Goal: Transaction & Acquisition: Download file/media

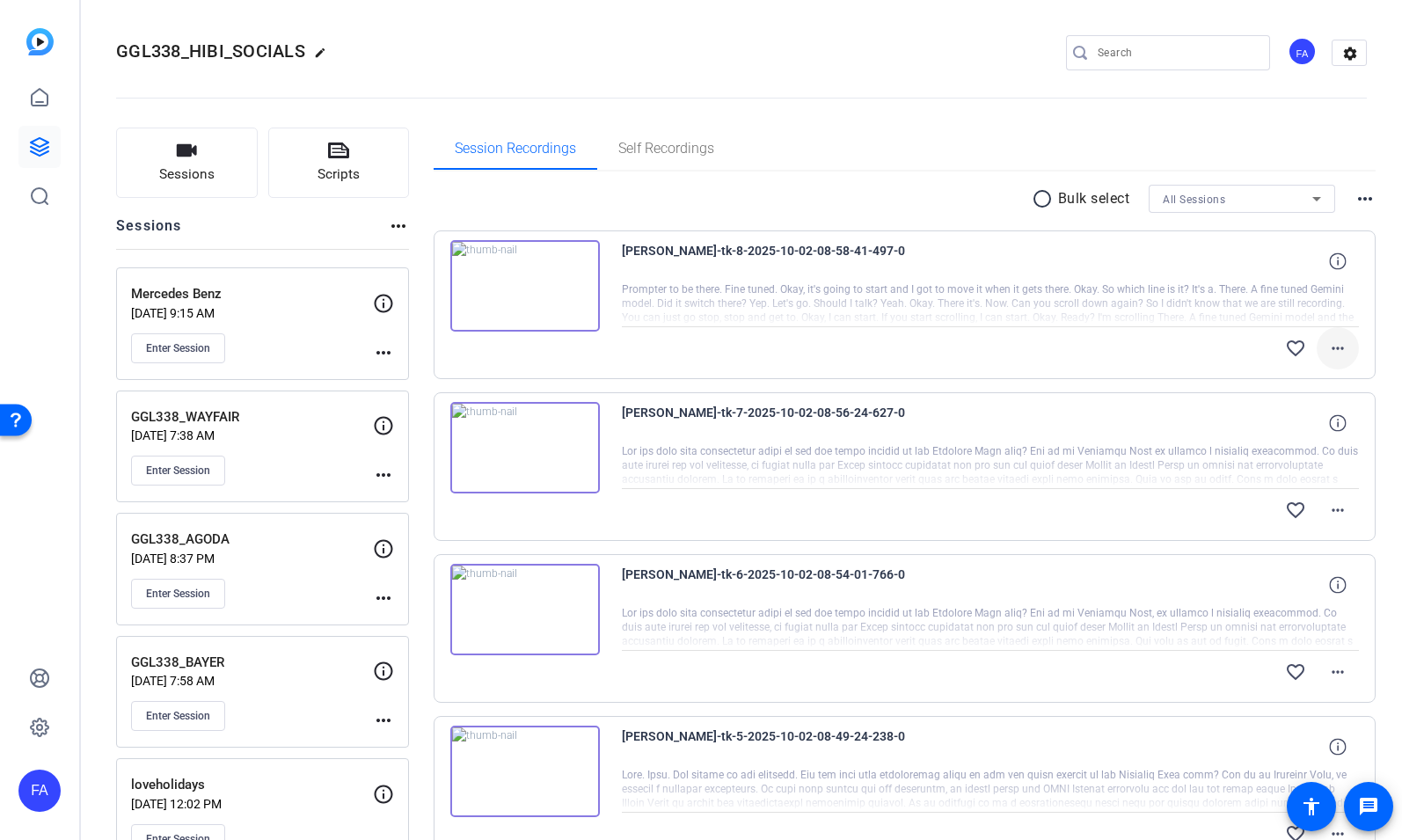
click at [1340, 346] on mat-icon "more_horiz" at bounding box center [1337, 348] width 21 height 21
click at [1313, 380] on span "Download Original" at bounding box center [1292, 385] width 106 height 21
click at [1336, 507] on mat-icon "more_horiz" at bounding box center [1337, 510] width 21 height 21
click at [1317, 541] on span "Download Original" at bounding box center [1292, 546] width 106 height 21
click at [1332, 672] on mat-icon "more_horiz" at bounding box center [1337, 671] width 21 height 21
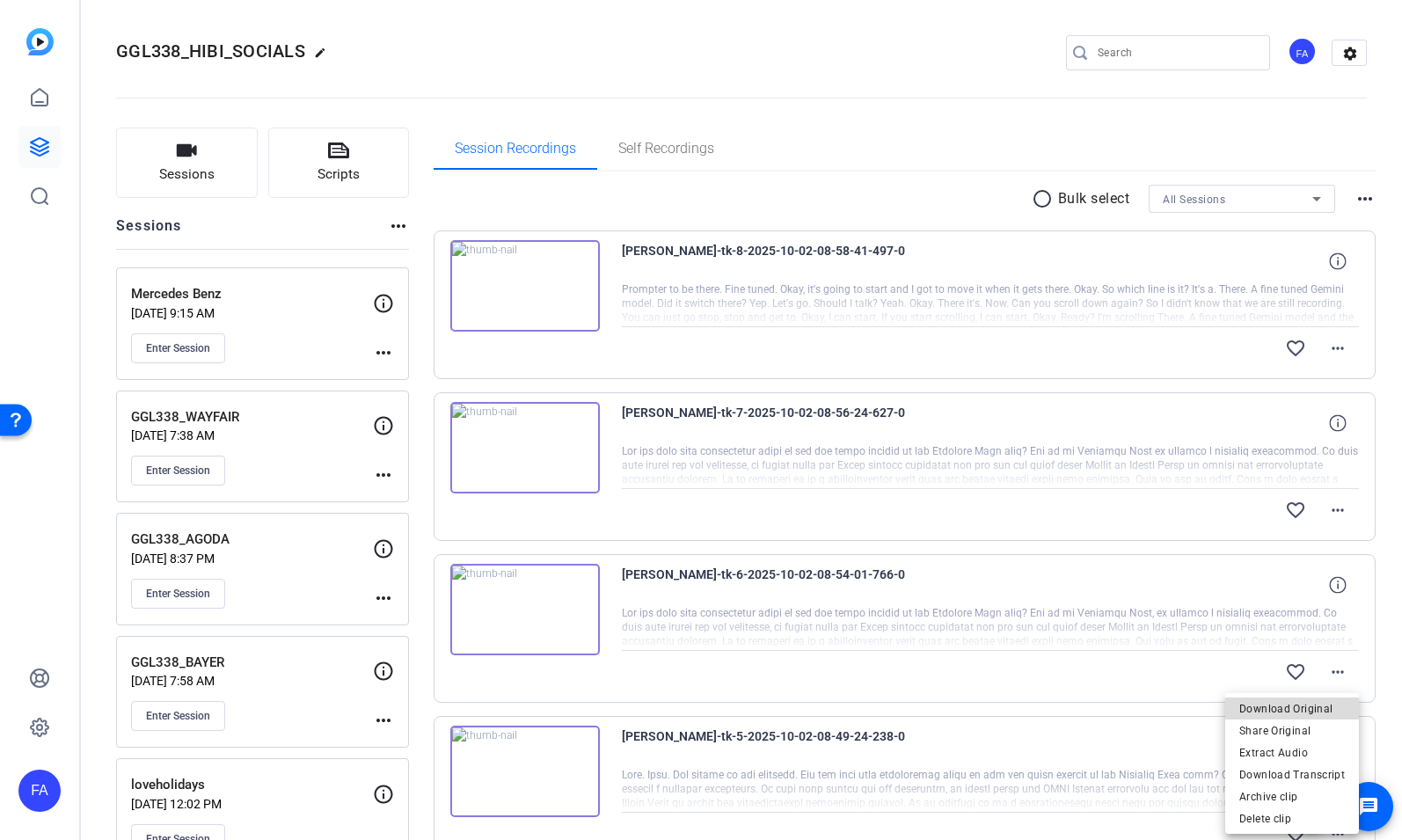
click at [1321, 706] on span "Download Original" at bounding box center [1292, 708] width 106 height 21
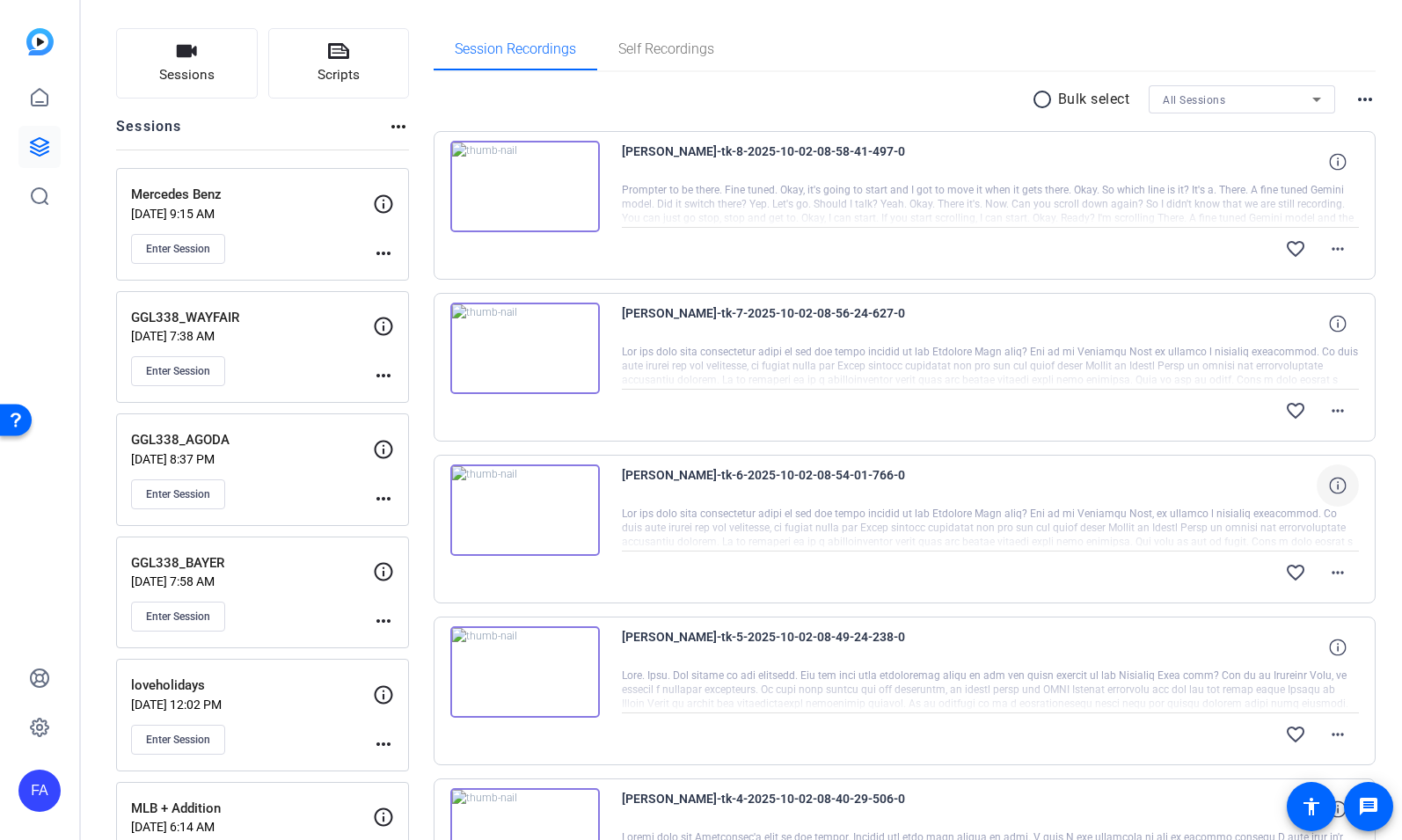
scroll to position [110, 0]
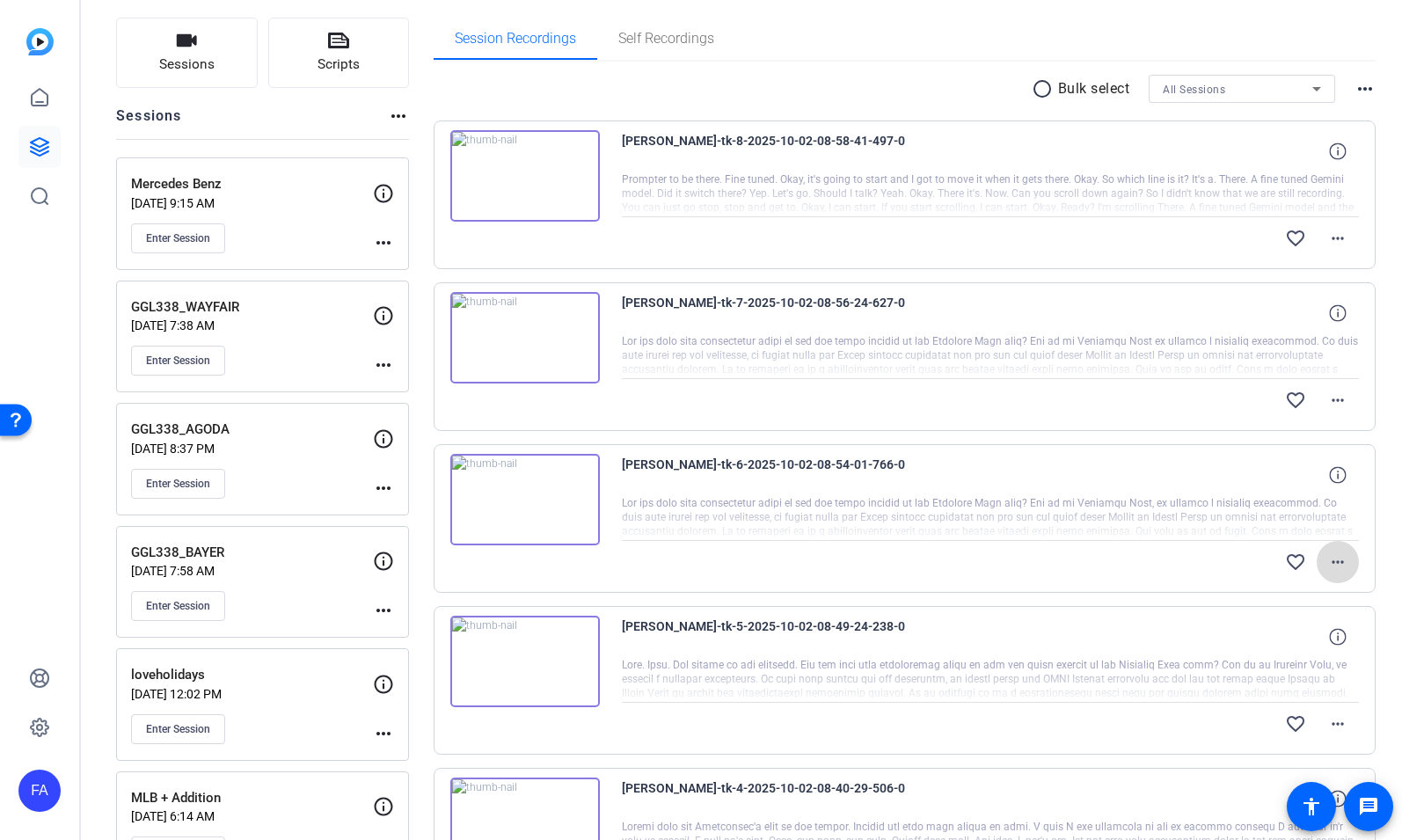
click at [1336, 560] on mat-icon "more_horiz" at bounding box center [1337, 562] width 21 height 21
click at [1324, 588] on span "Download Original" at bounding box center [1292, 598] width 106 height 21
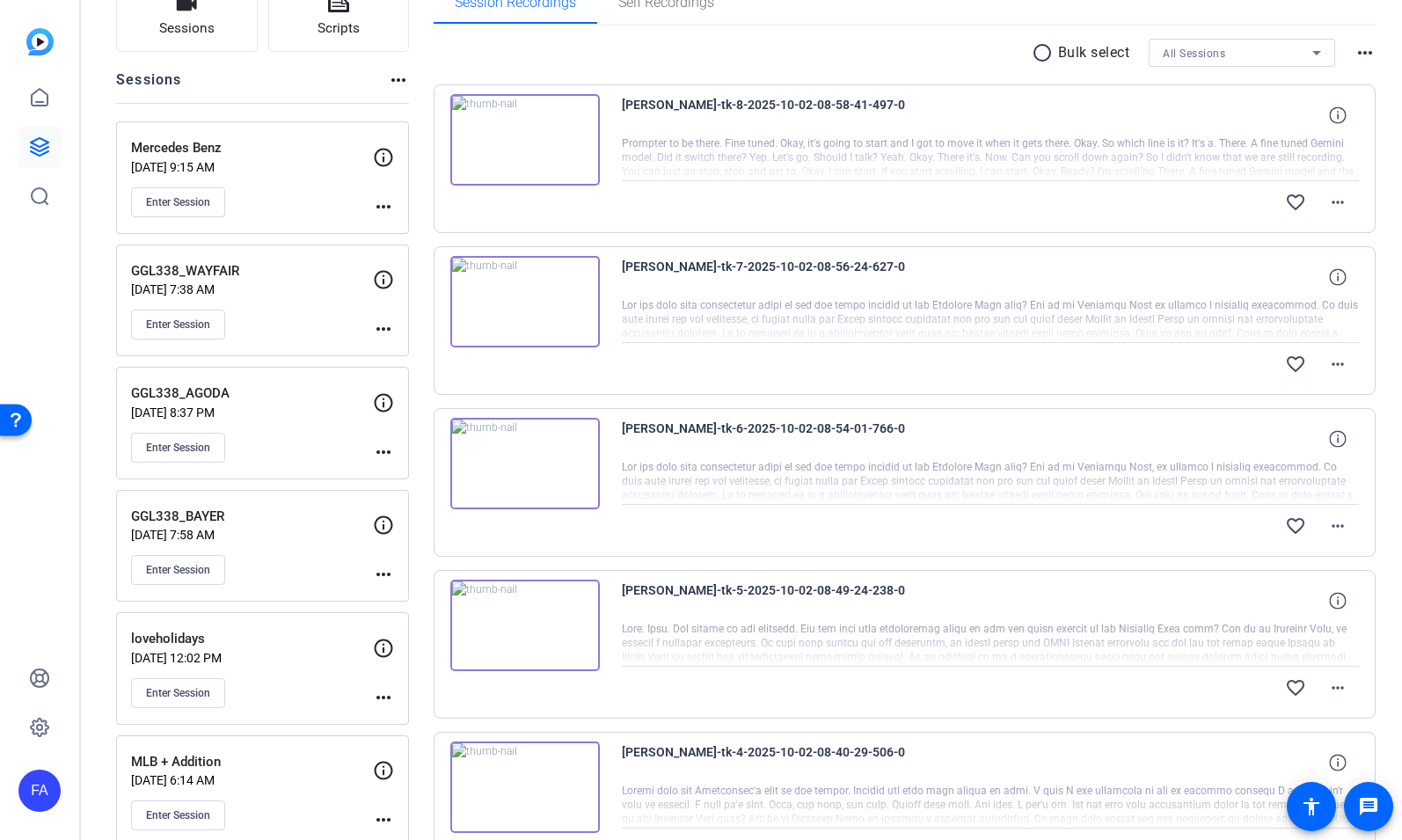
scroll to position [170, 0]
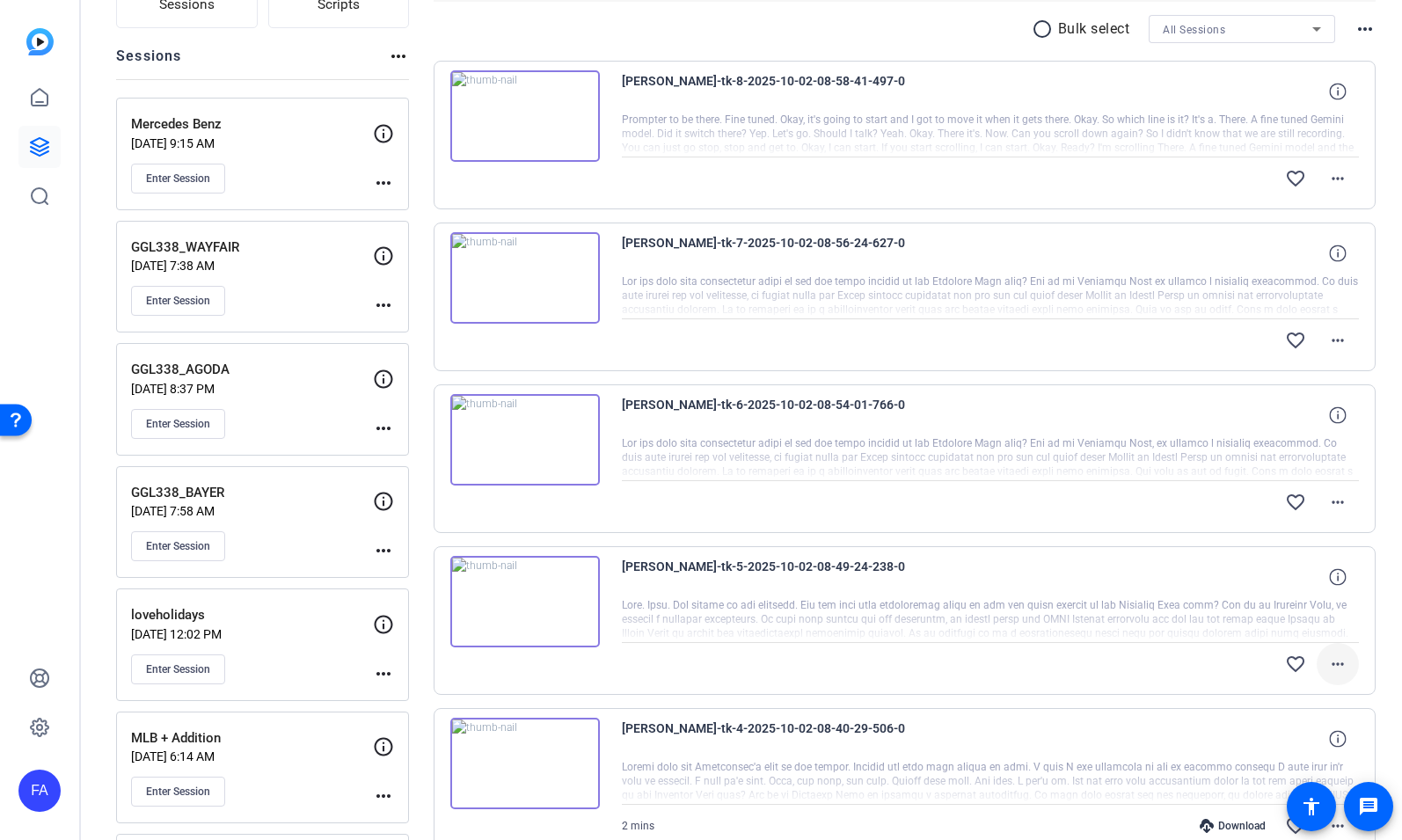
click at [1336, 655] on mat-icon "more_horiz" at bounding box center [1337, 664] width 21 height 21
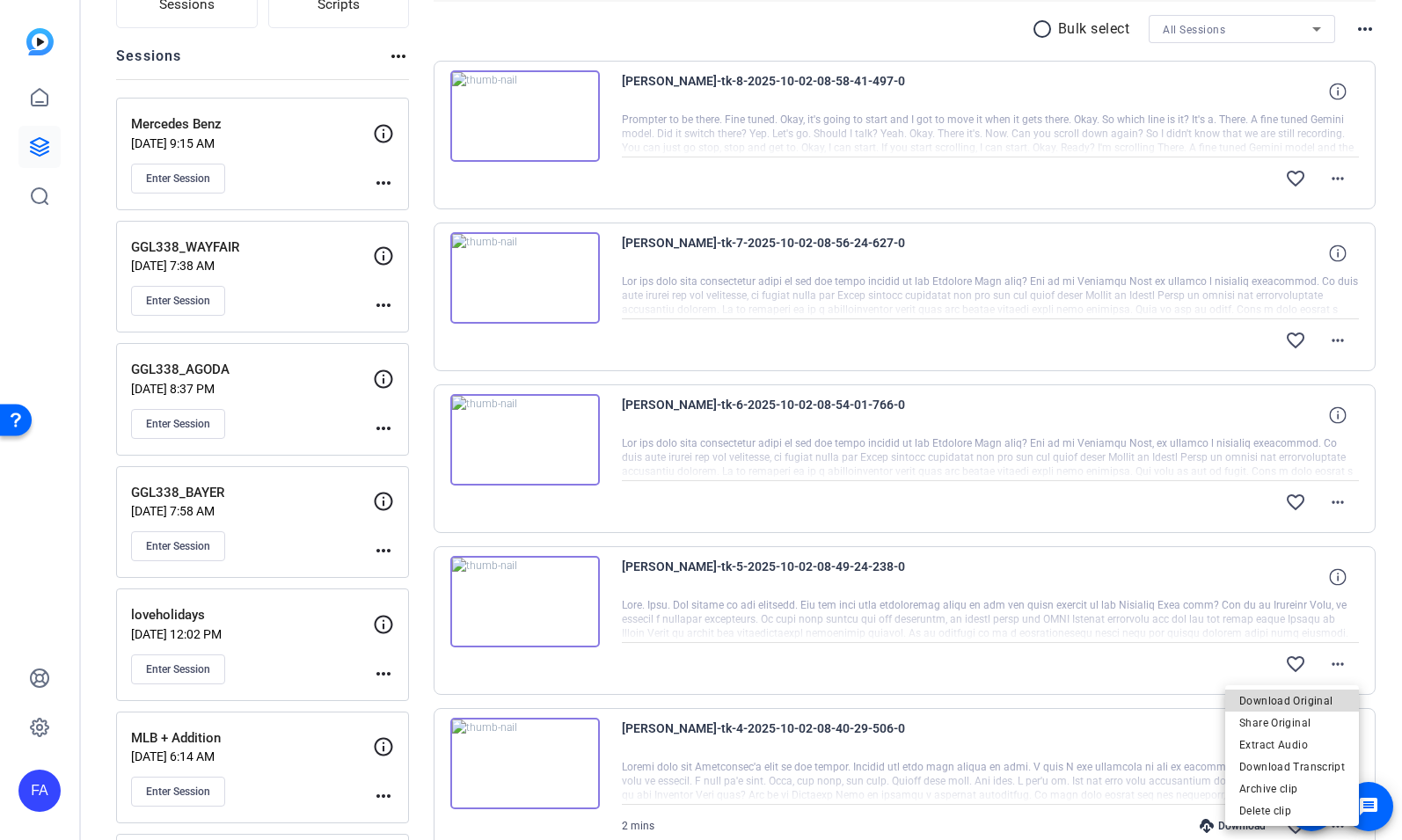
click at [1322, 698] on span "Download Original" at bounding box center [1292, 700] width 106 height 21
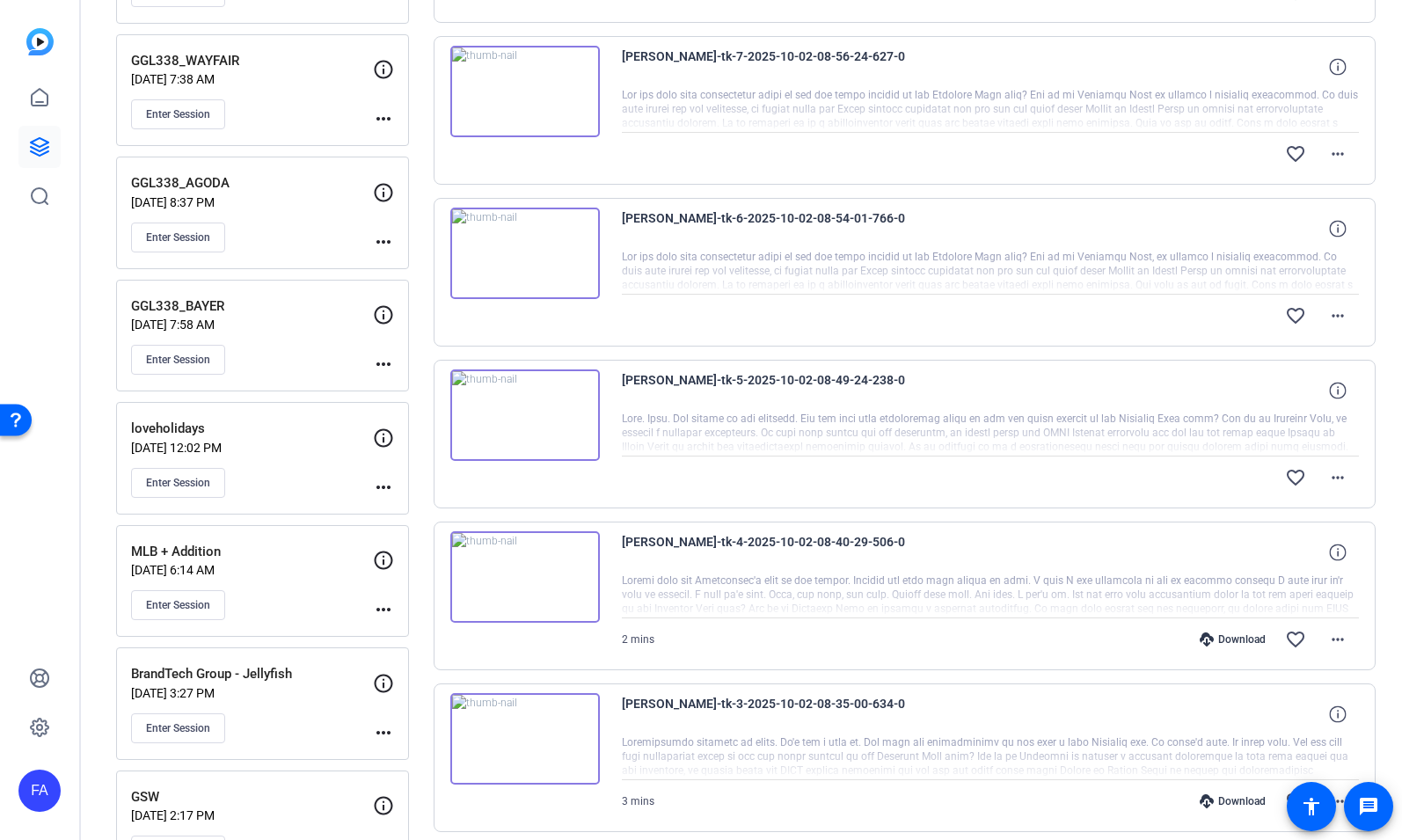
scroll to position [359, 0]
click at [1336, 632] on mat-icon "more_horiz" at bounding box center [1337, 636] width 21 height 21
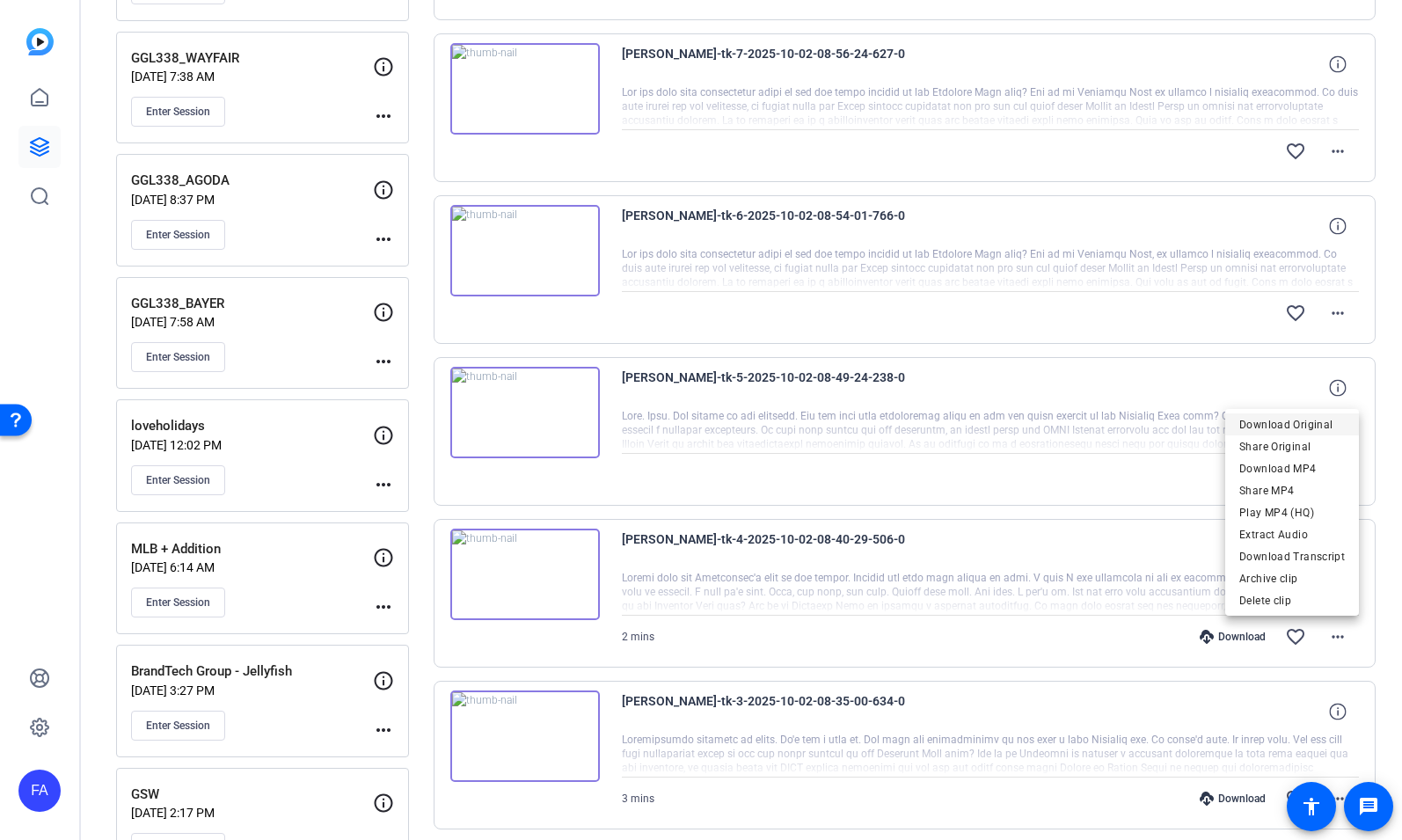
click at [1315, 422] on span "Download Original" at bounding box center [1292, 425] width 106 height 21
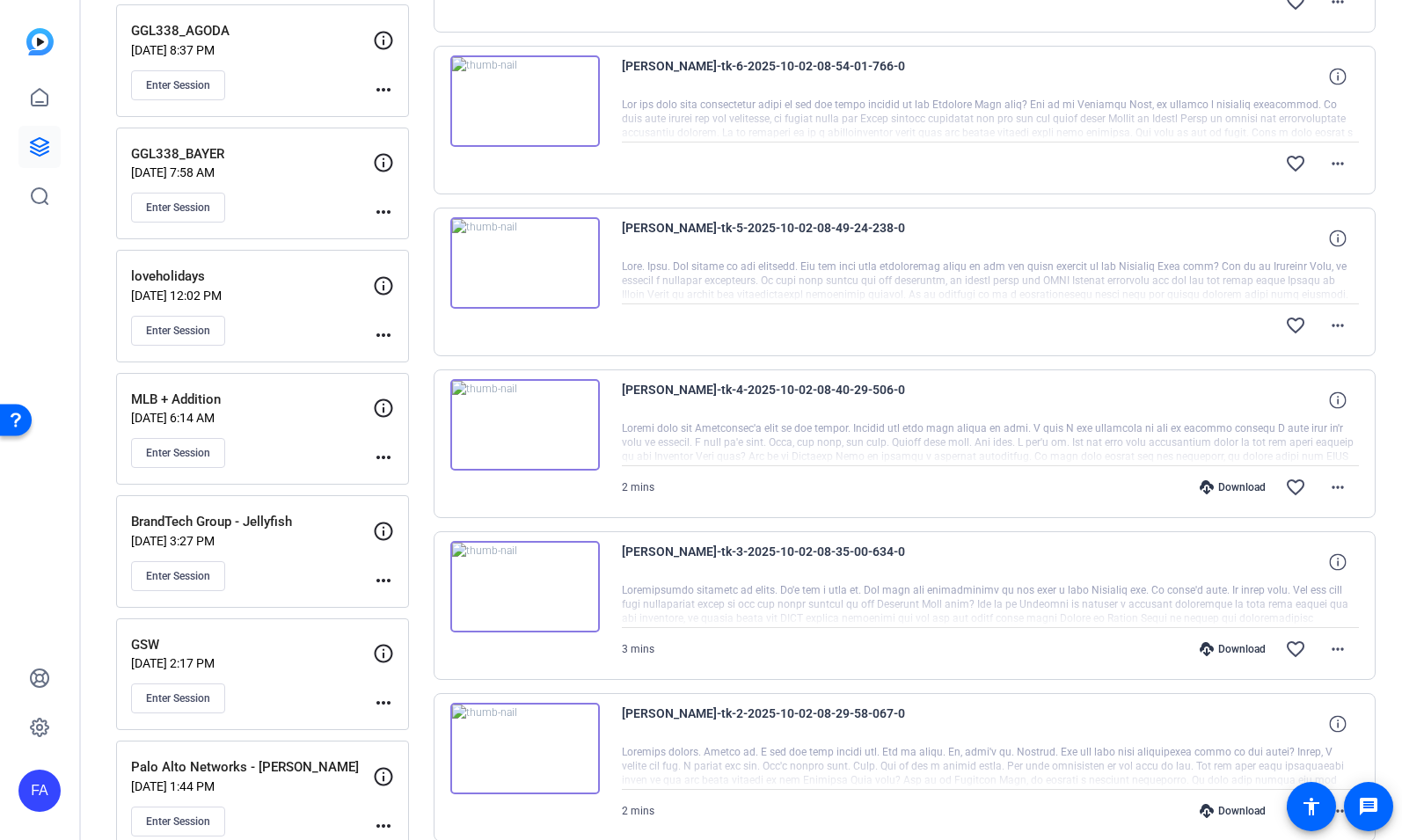
scroll to position [515, 0]
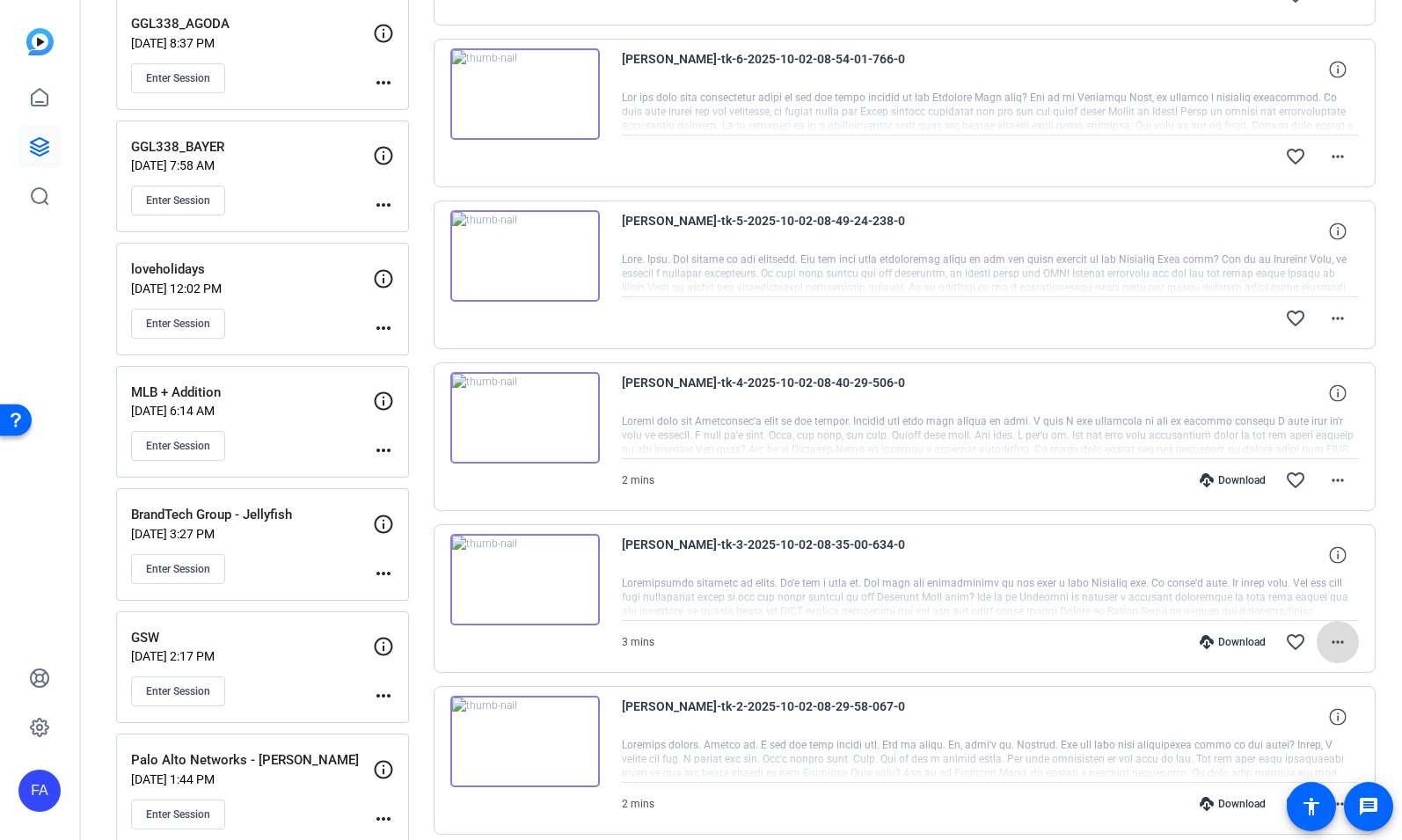
click at [1340, 643] on mat-icon "more_horiz" at bounding box center [1337, 642] width 21 height 21
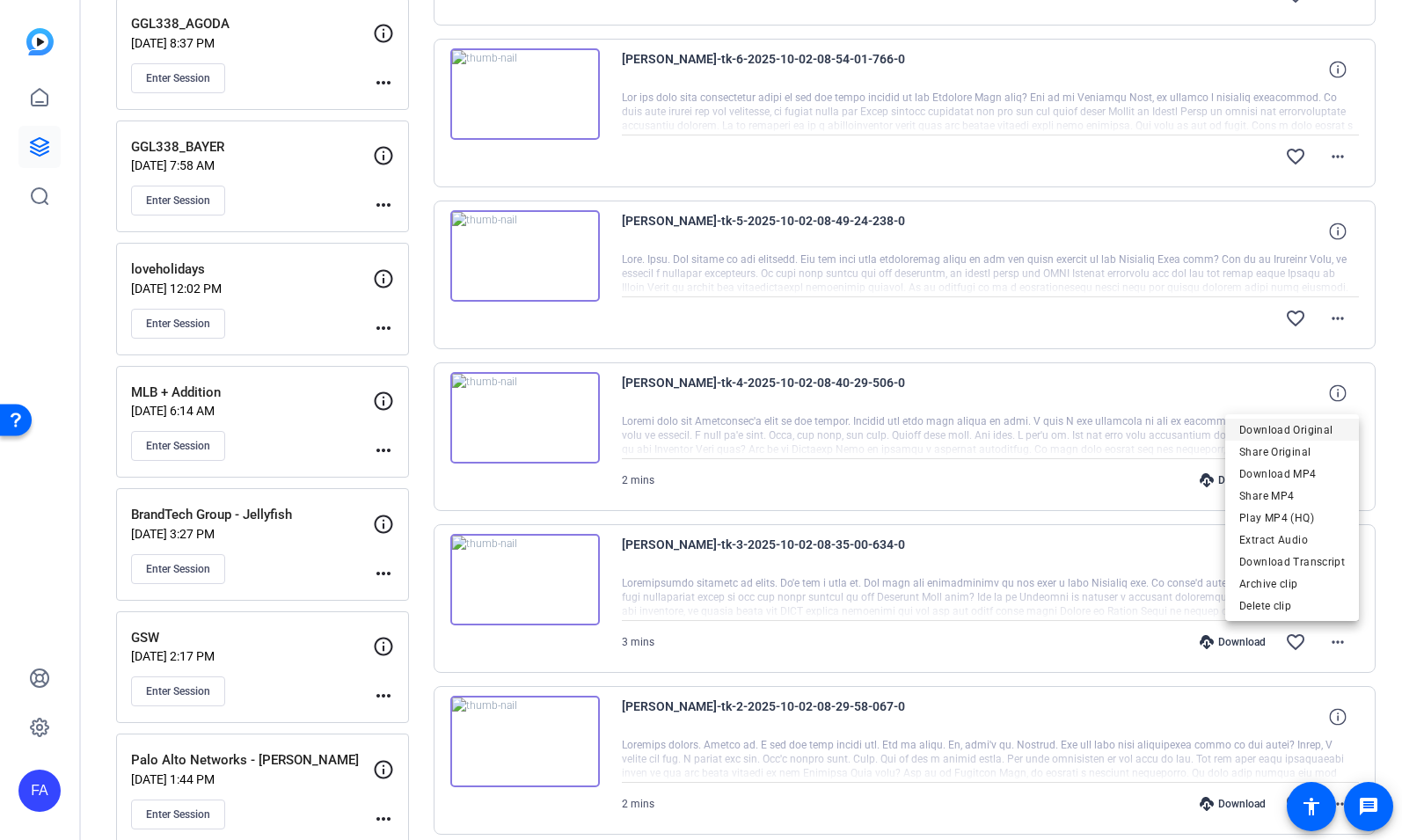
click at [1307, 426] on span "Download Original" at bounding box center [1292, 429] width 106 height 21
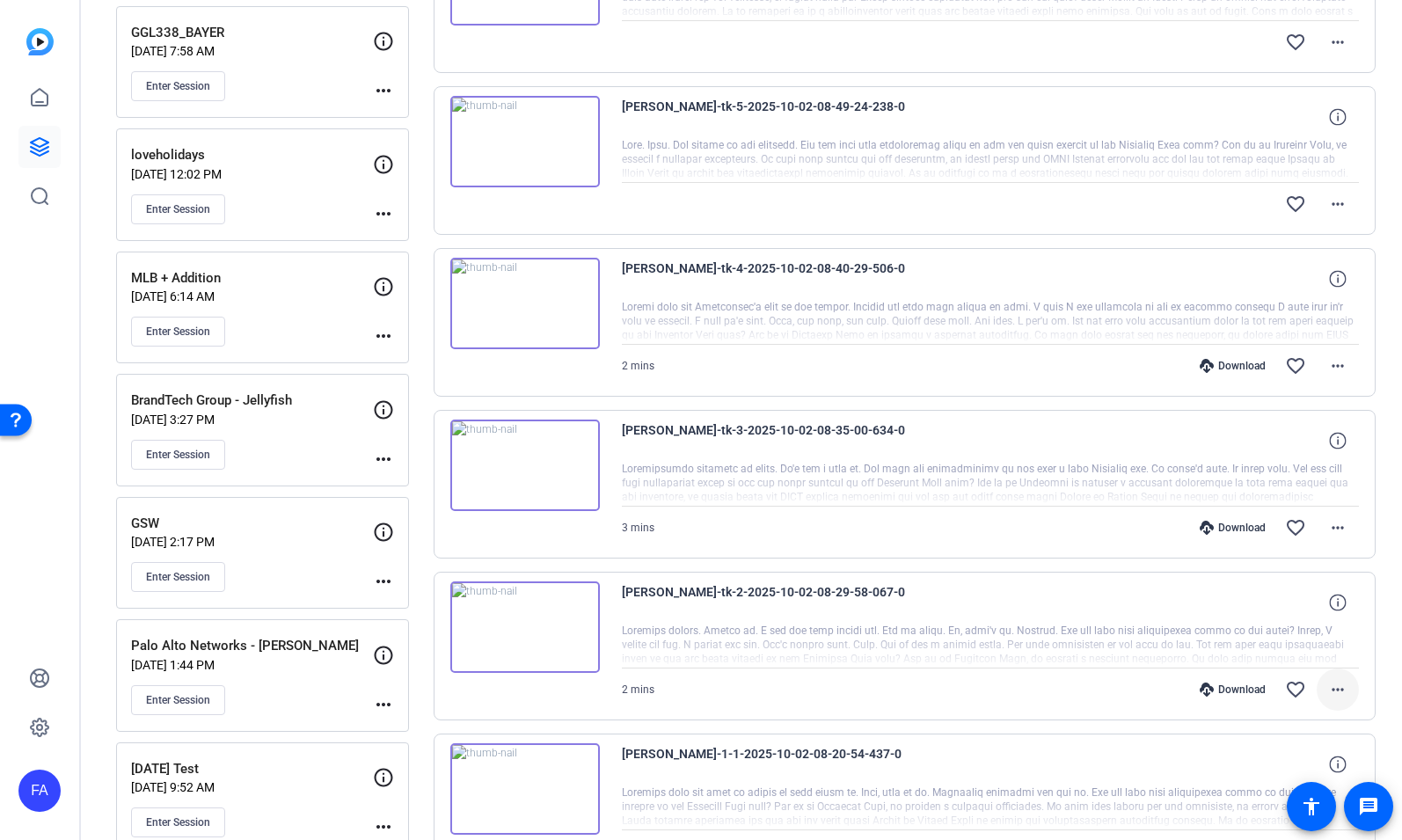
scroll to position [630, 0]
click at [1334, 688] on mat-icon "more_horiz" at bounding box center [1337, 688] width 21 height 21
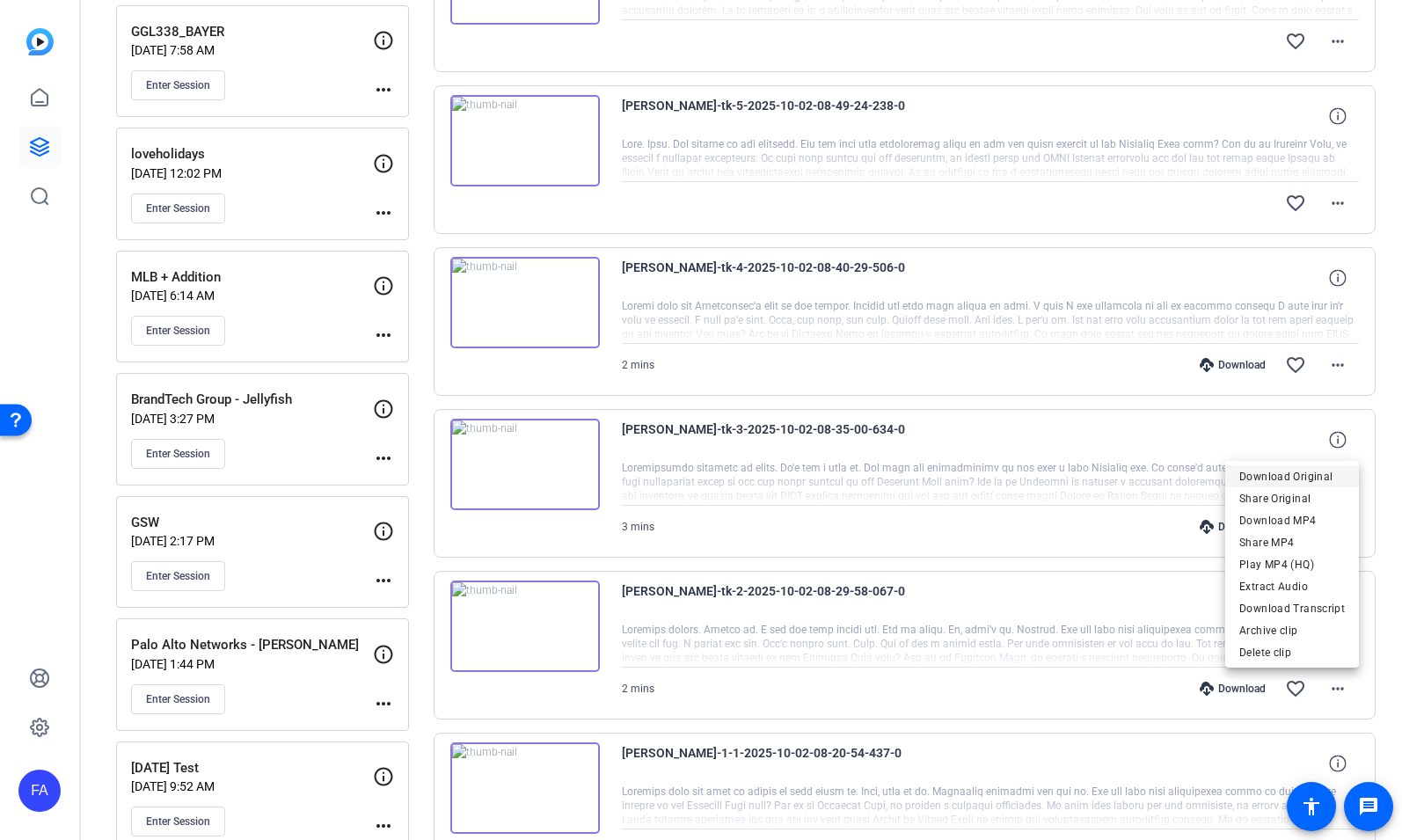
click at [1296, 476] on span "Download Original" at bounding box center [1292, 477] width 106 height 21
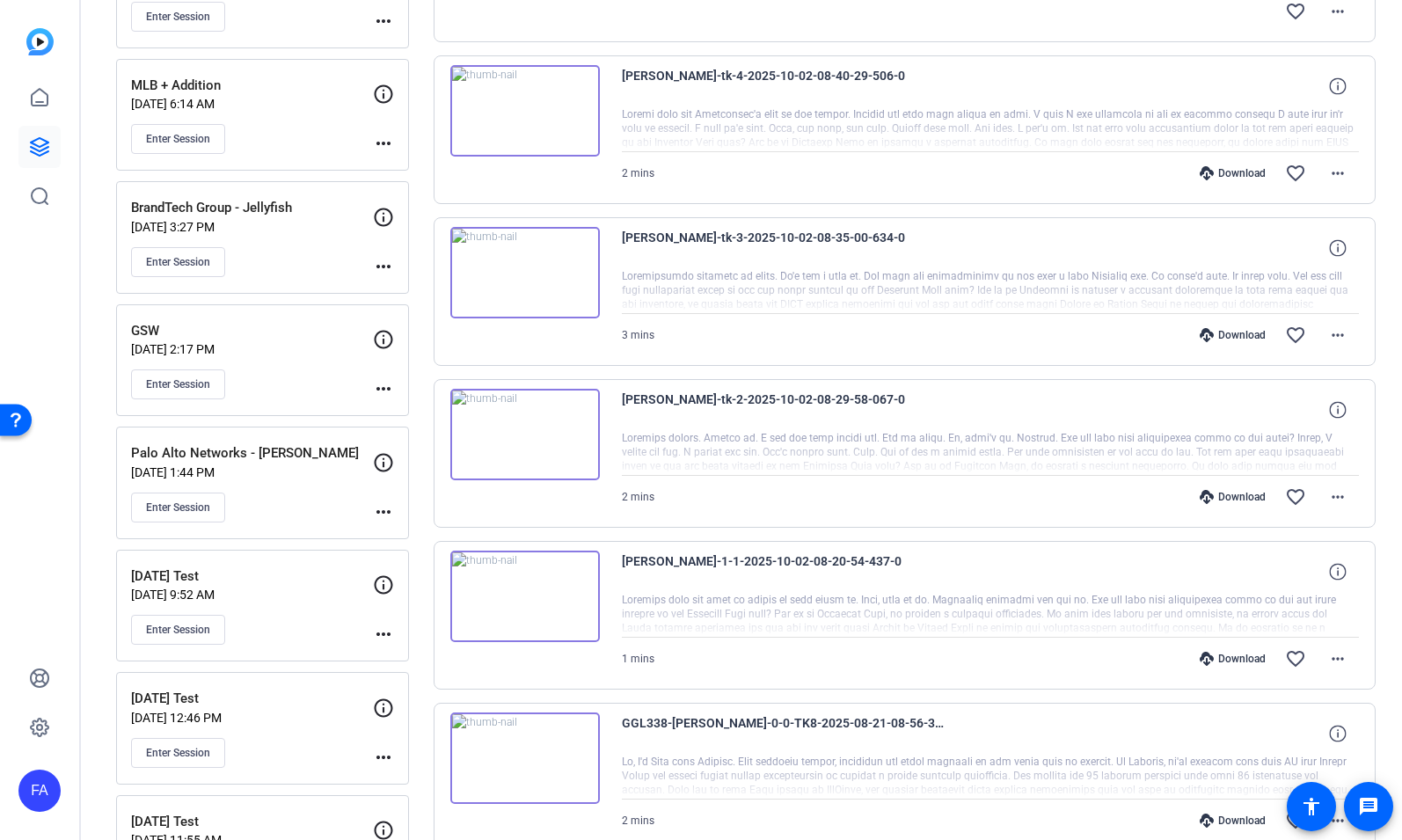
scroll to position [830, 0]
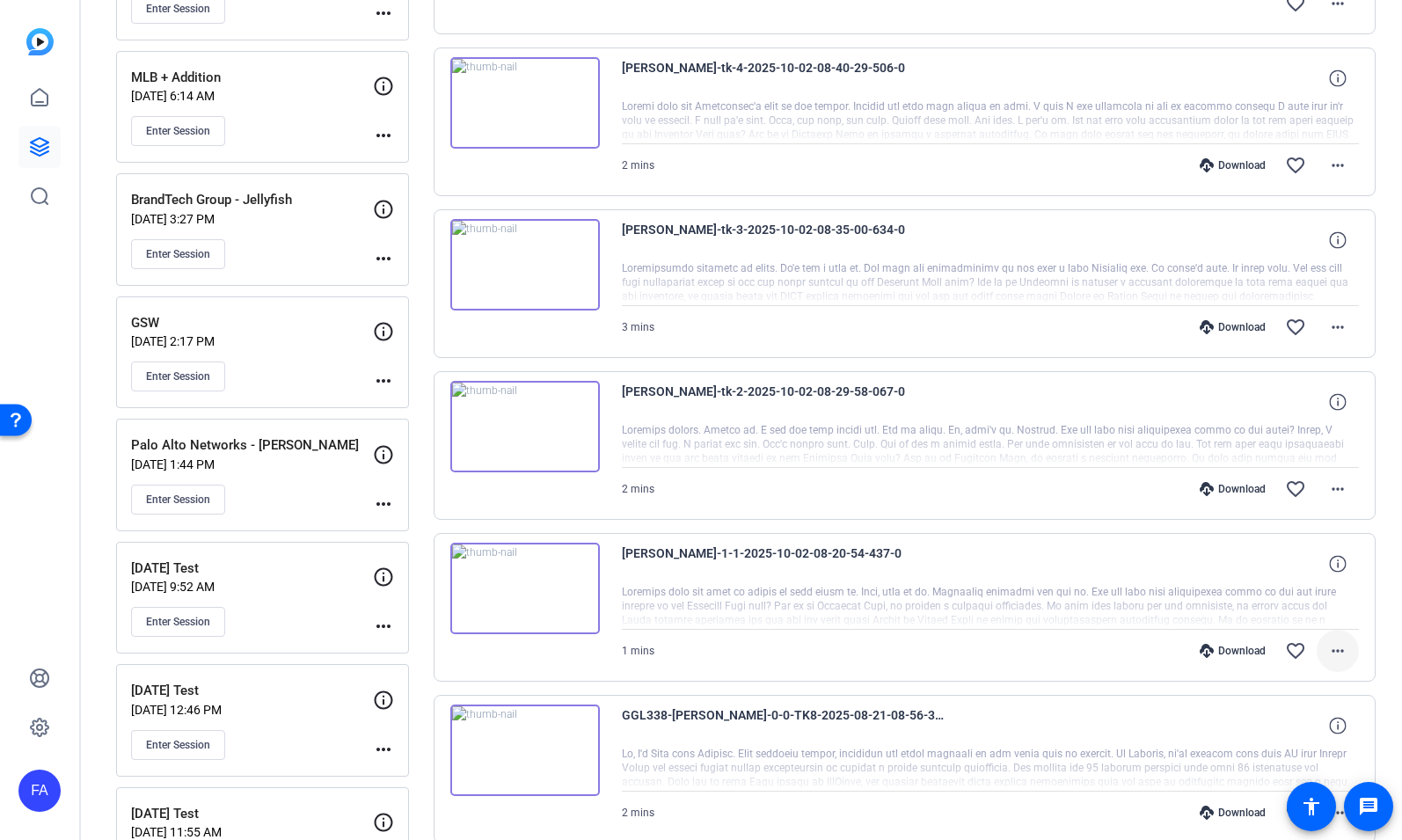
click at [1341, 645] on mat-icon "more_horiz" at bounding box center [1337, 650] width 21 height 21
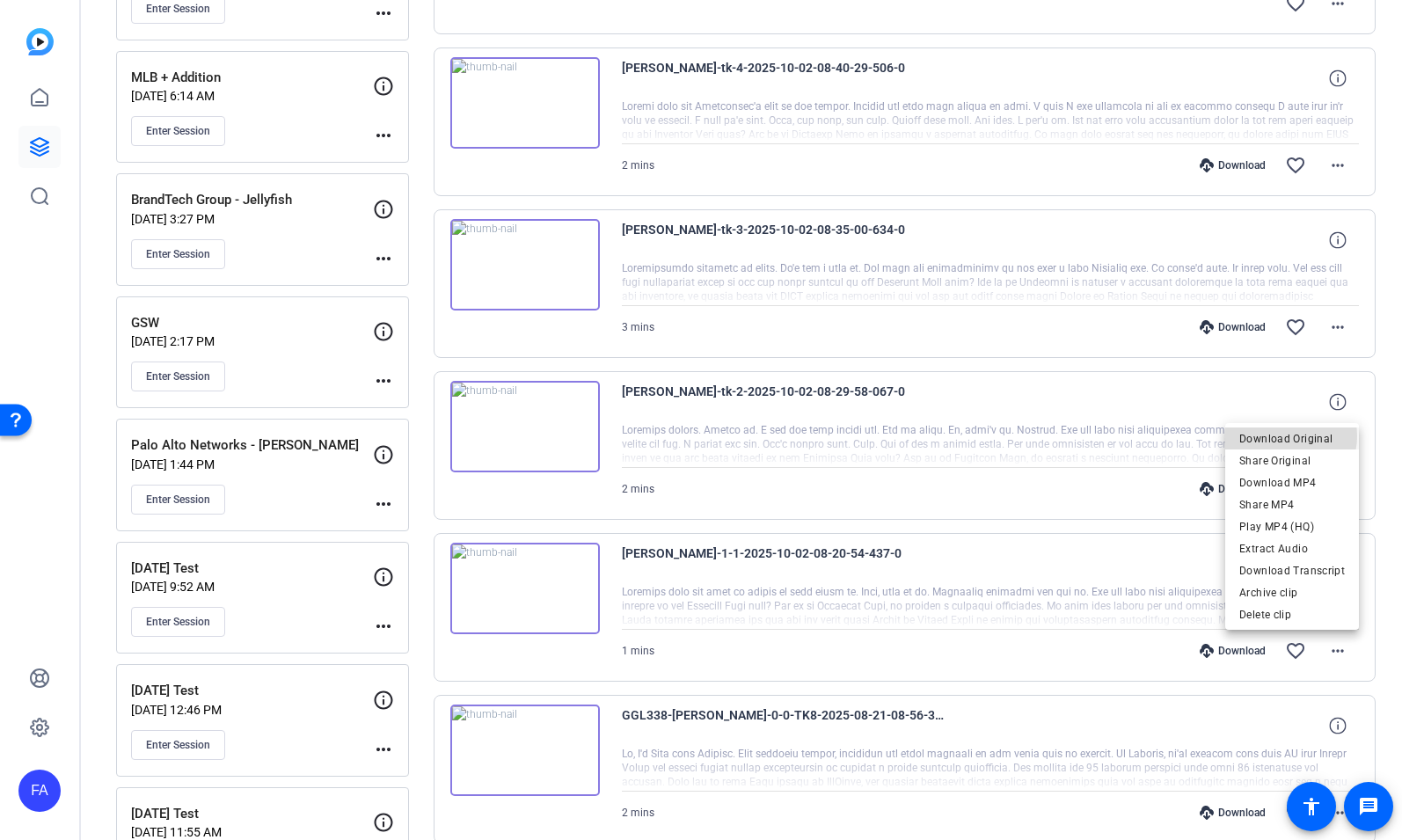
click at [1286, 436] on span "Download Original" at bounding box center [1292, 439] width 106 height 21
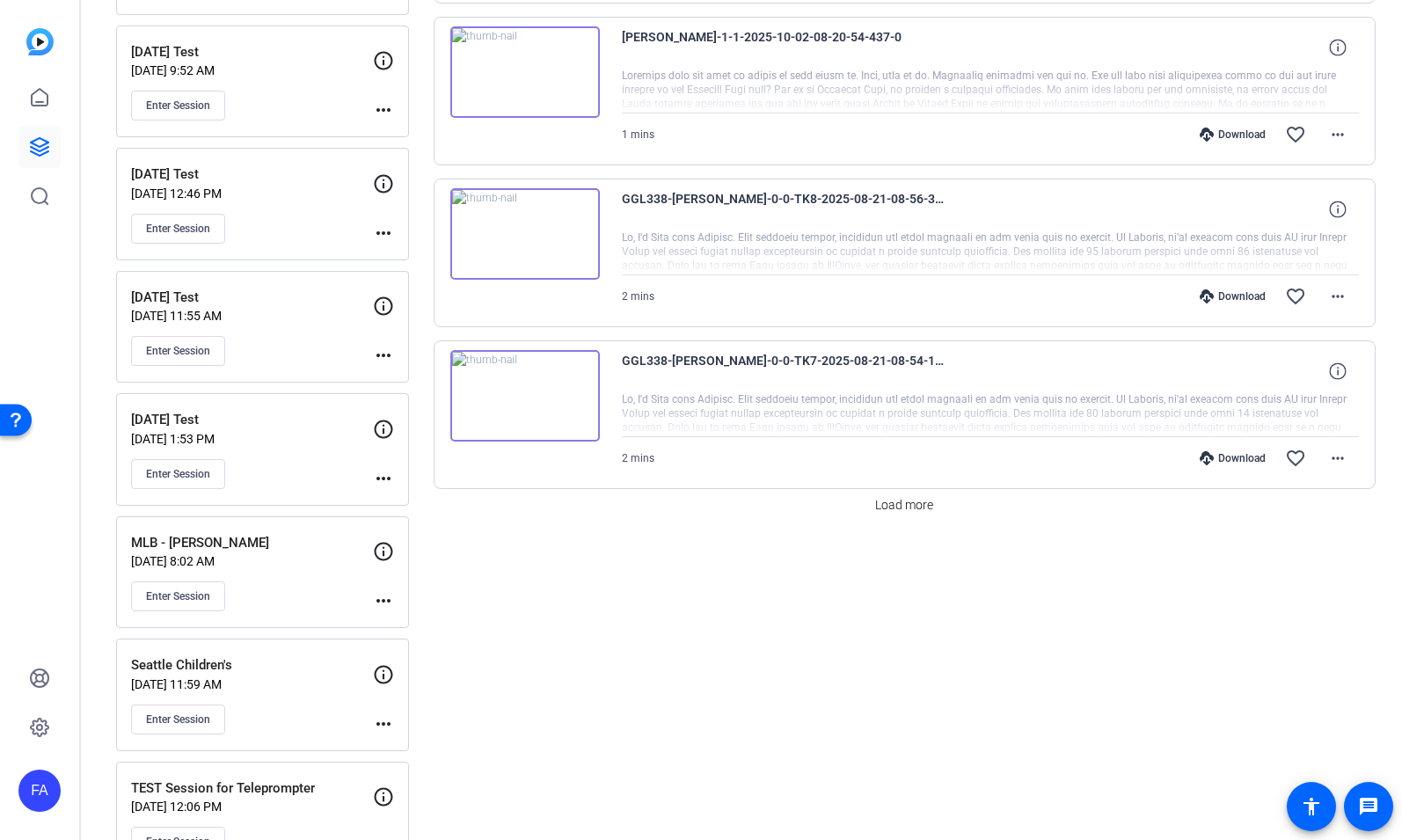
scroll to position [1349, 0]
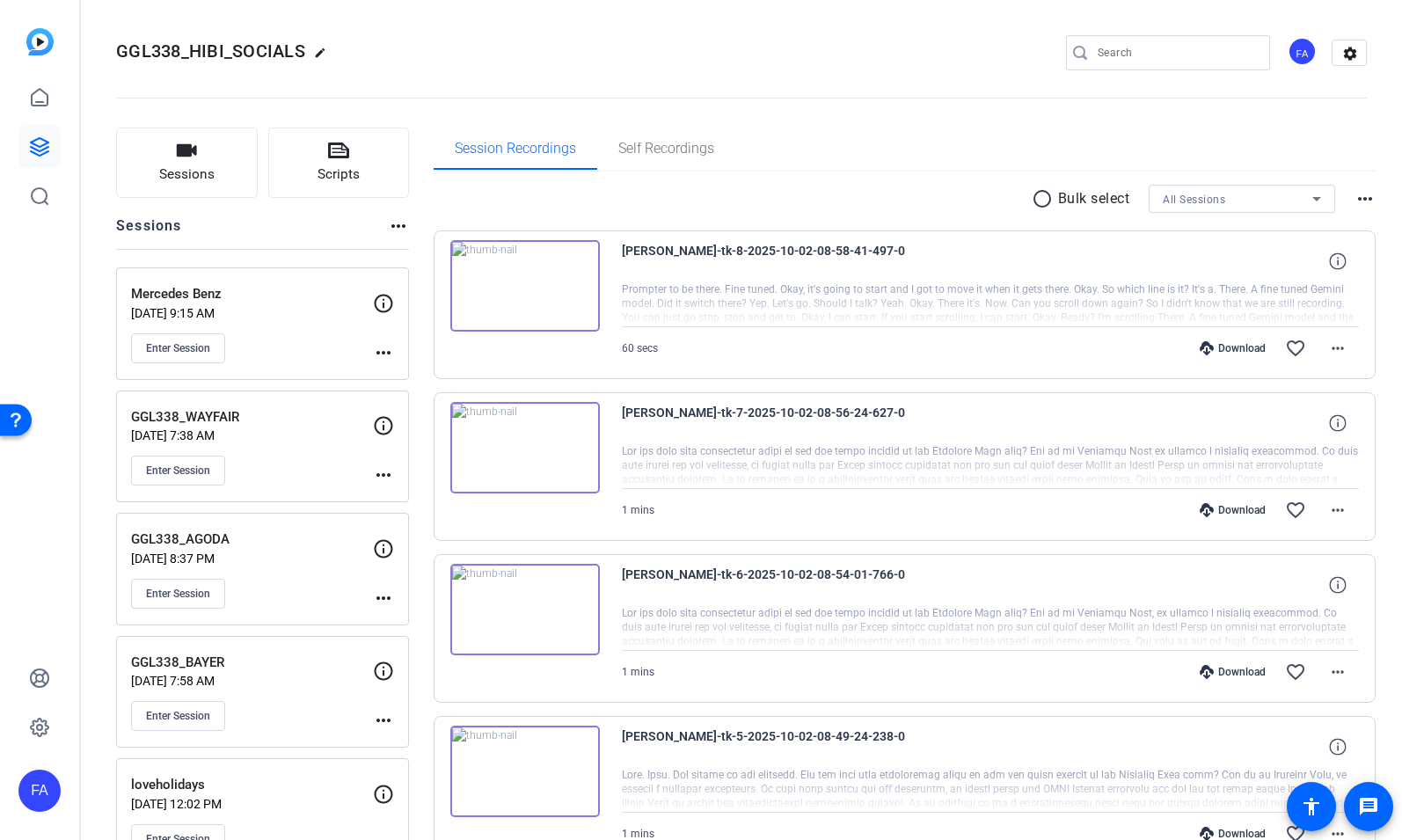
click at [1231, 344] on div "Download" at bounding box center [1232, 348] width 83 height 14
click at [1296, 345] on mat-icon "favorite_border" at bounding box center [1295, 348] width 21 height 21
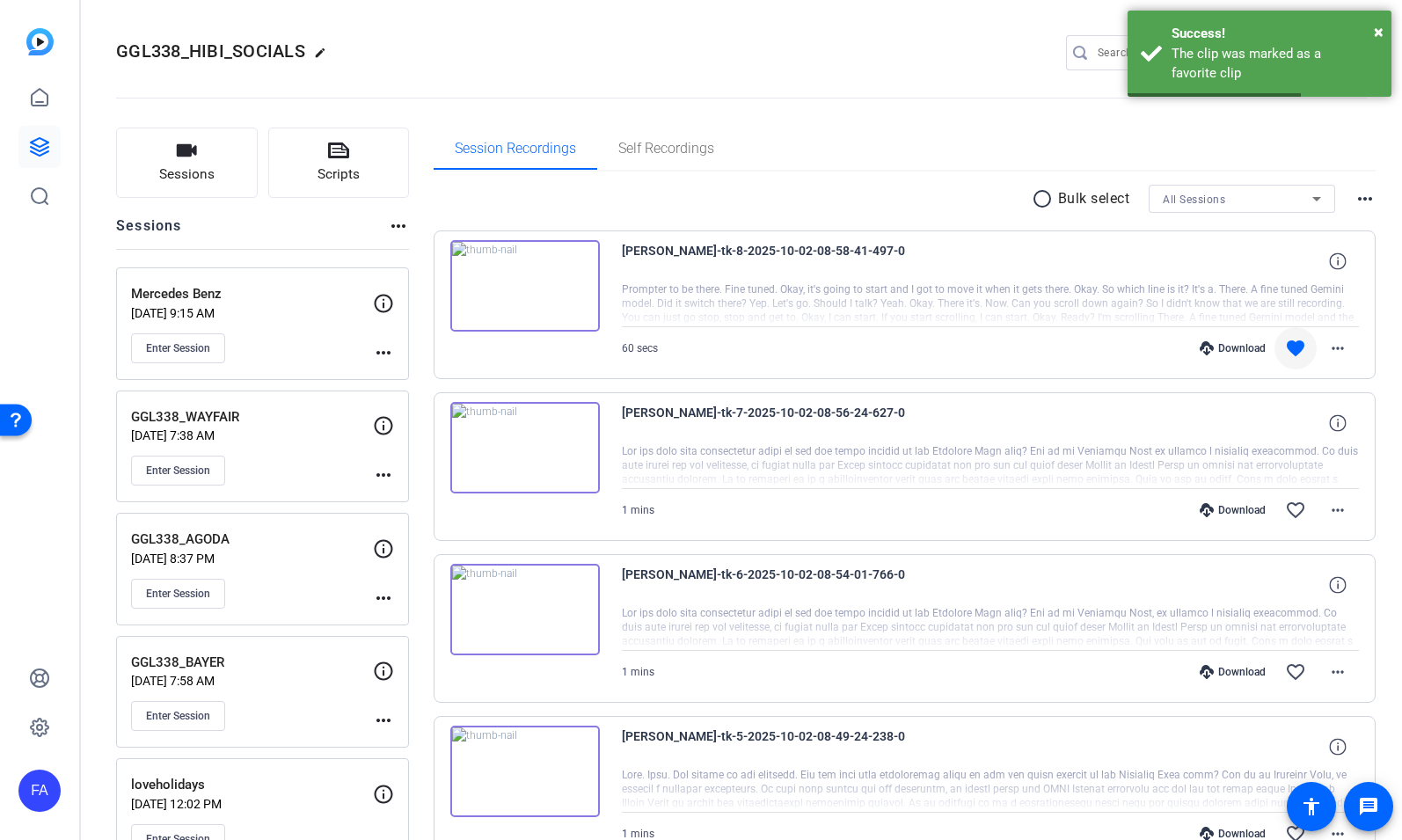
click at [1230, 507] on div "Download" at bounding box center [1232, 509] width 83 height 14
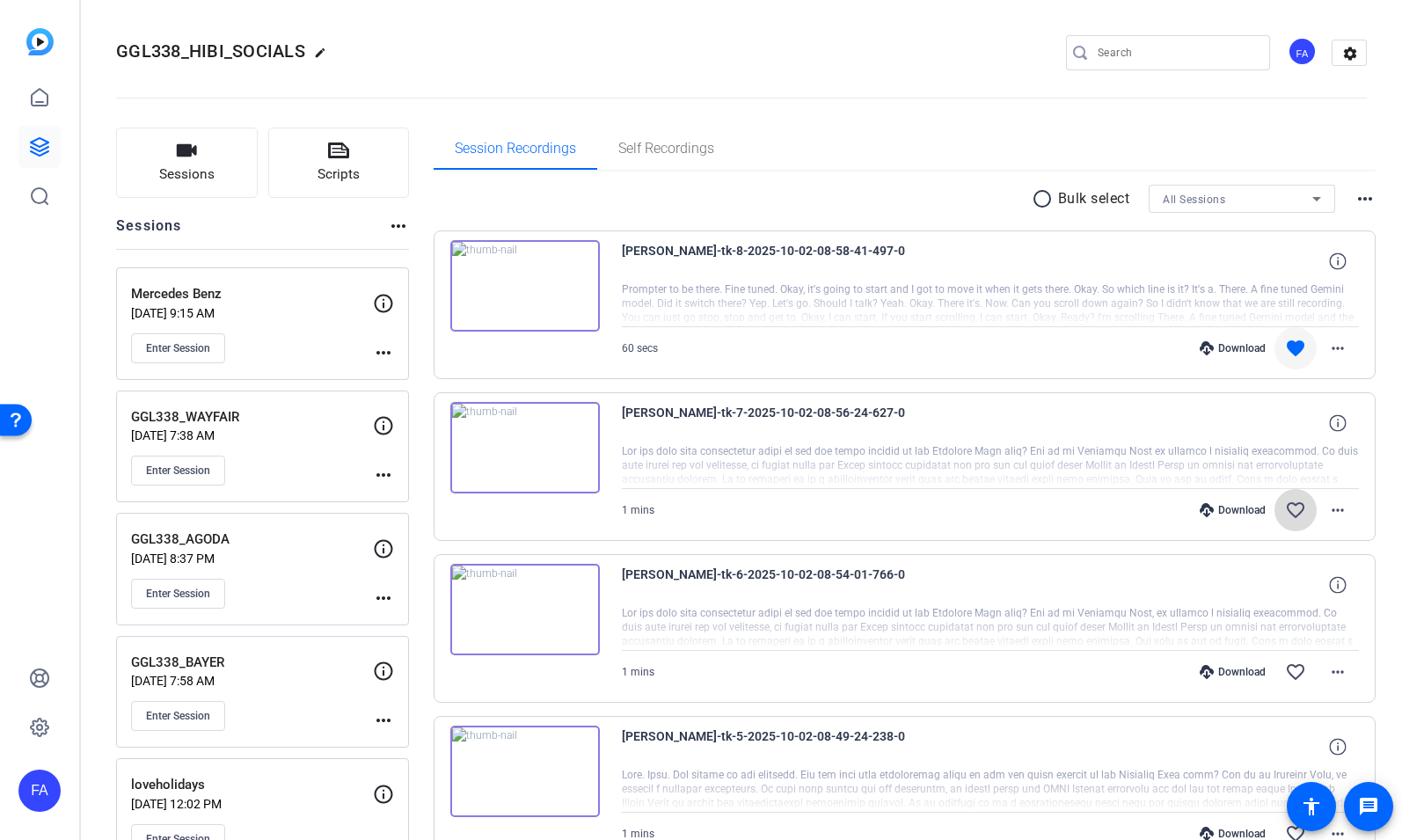
click at [1298, 507] on mat-icon "favorite_border" at bounding box center [1295, 510] width 21 height 21
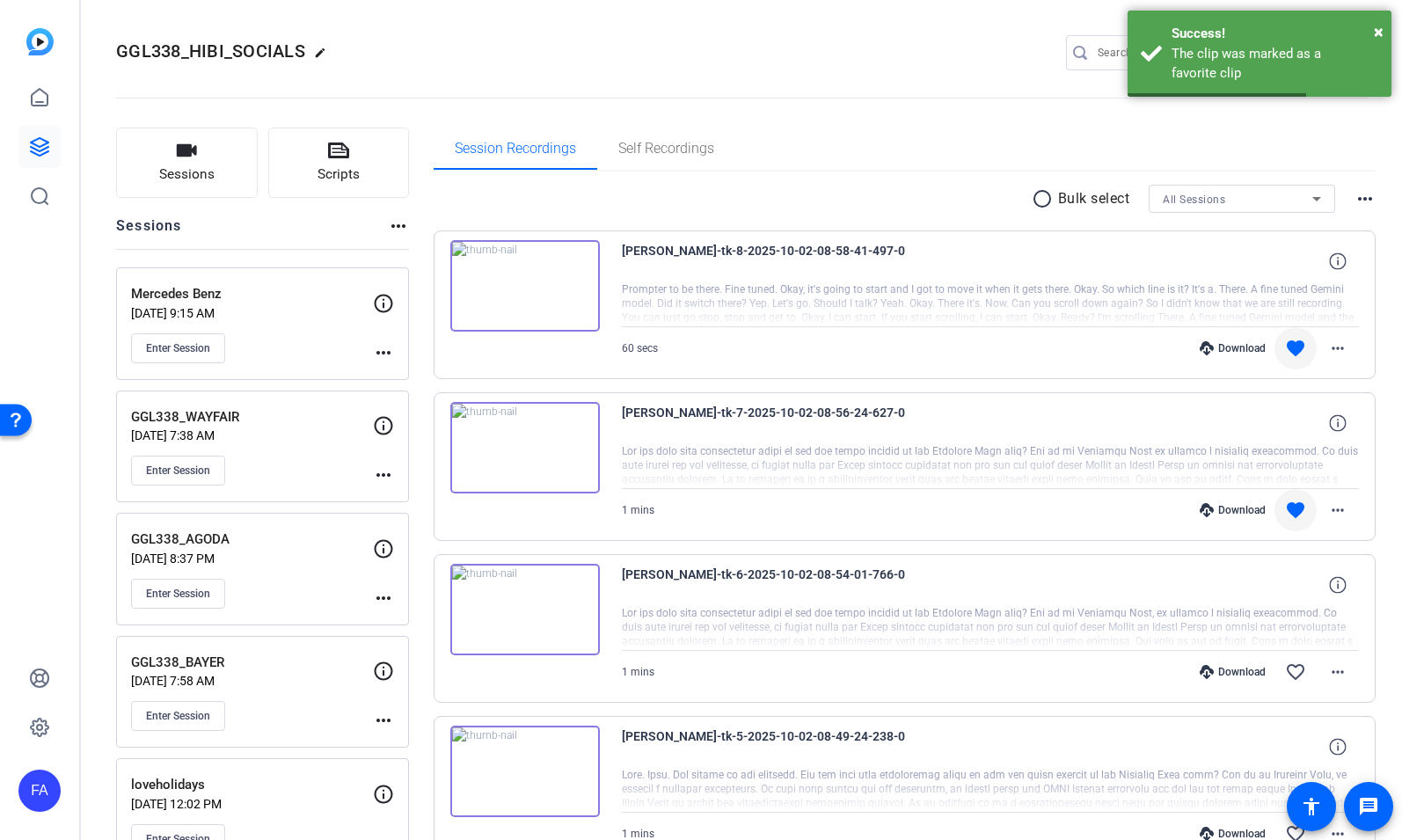
click at [1238, 668] on div "Download" at bounding box center [1232, 671] width 83 height 14
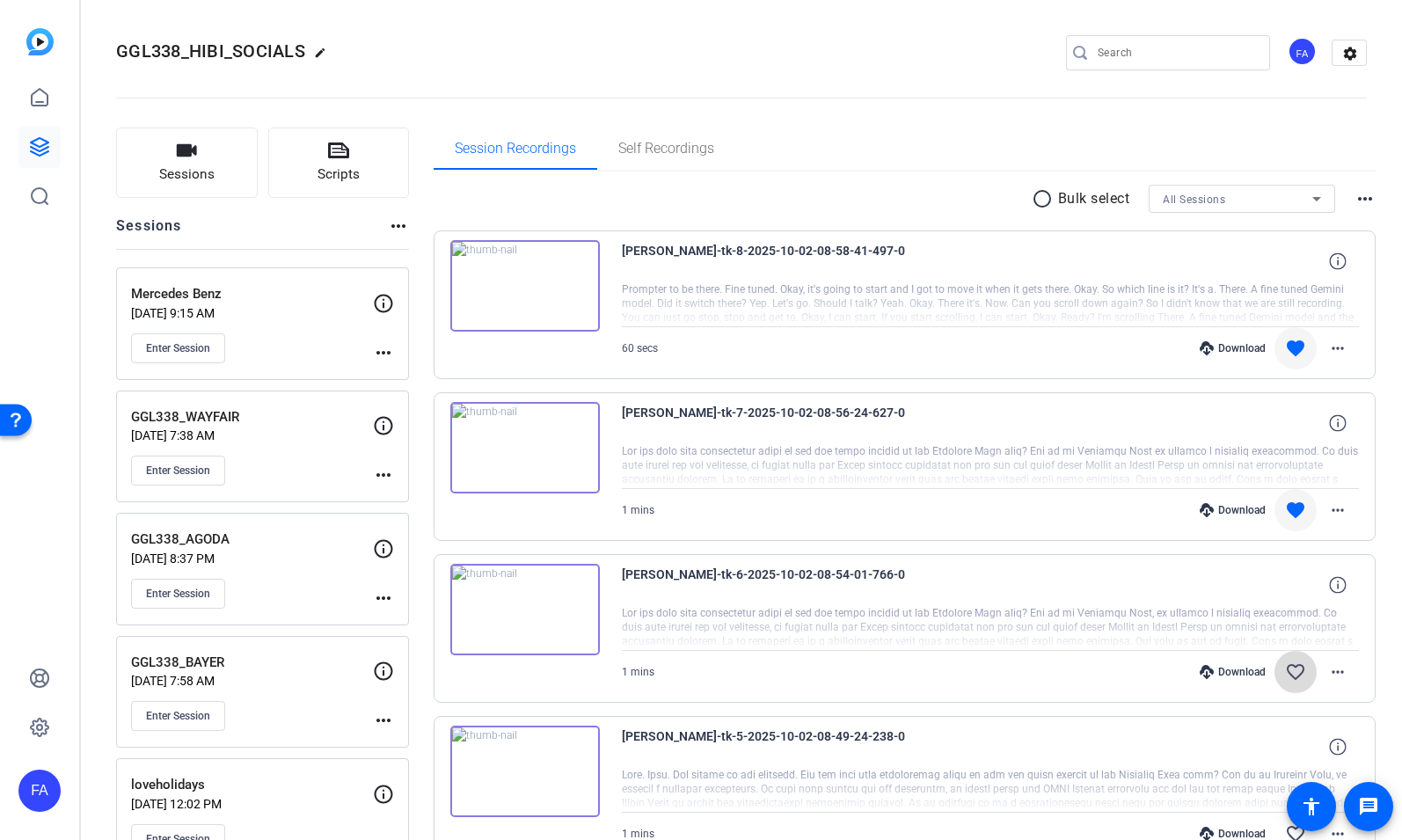
click at [1297, 670] on mat-icon "favorite_border" at bounding box center [1295, 671] width 21 height 21
